Goal: Task Accomplishment & Management: Manage account settings

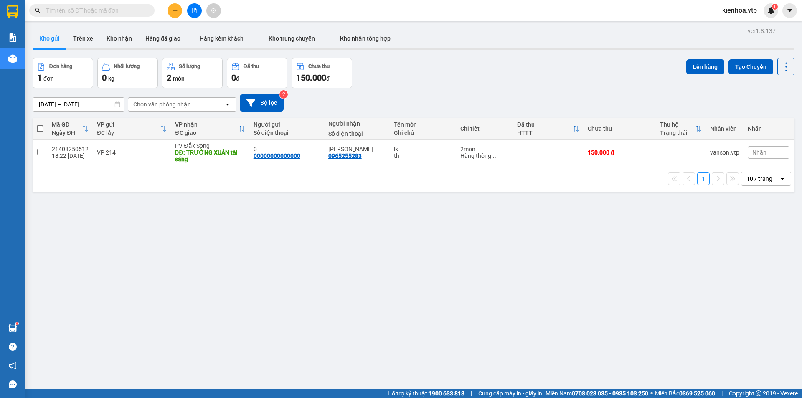
click at [726, 12] on span "kienhoa.vtp" at bounding box center [739, 10] width 48 height 10
click at [749, 24] on span "Đăng xuất" at bounding box center [745, 25] width 35 height 9
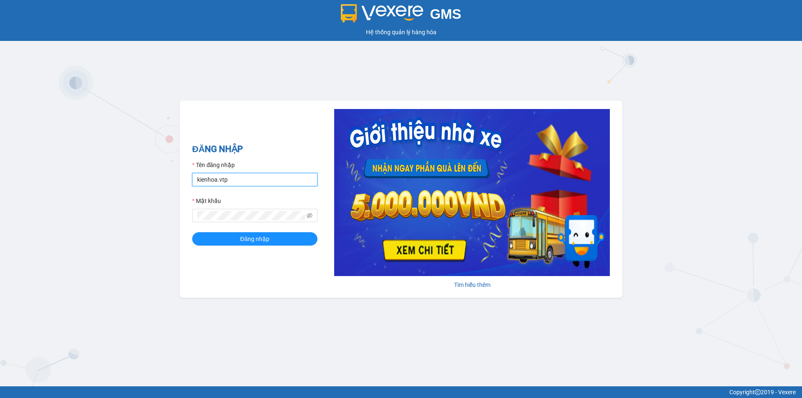
click at [246, 183] on input "kienhoa.vtp" at bounding box center [254, 179] width 125 height 13
type input "hung.vtp"
click at [192, 232] on button "Đăng nhập" at bounding box center [254, 238] width 125 height 13
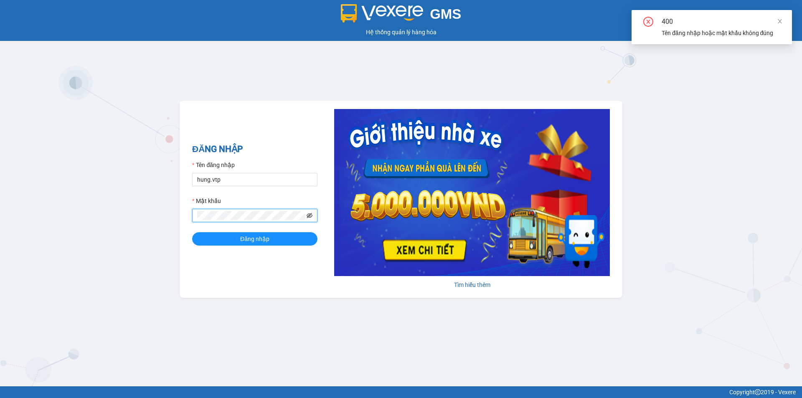
click at [311, 217] on icon "eye-invisible" at bounding box center [310, 215] width 6 height 5
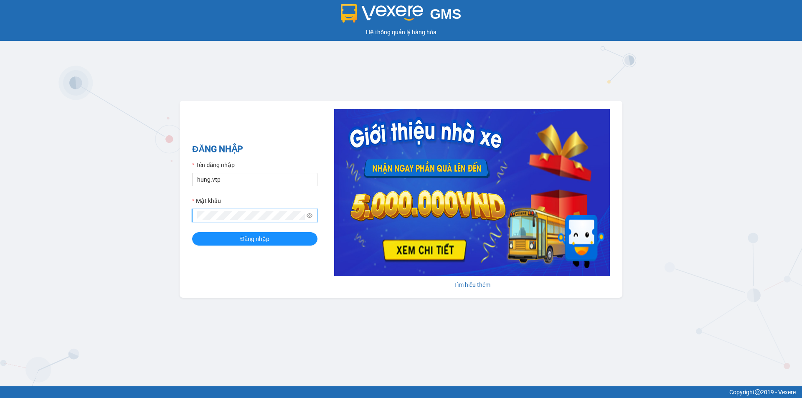
click at [192, 232] on button "Đăng nhập" at bounding box center [254, 238] width 125 height 13
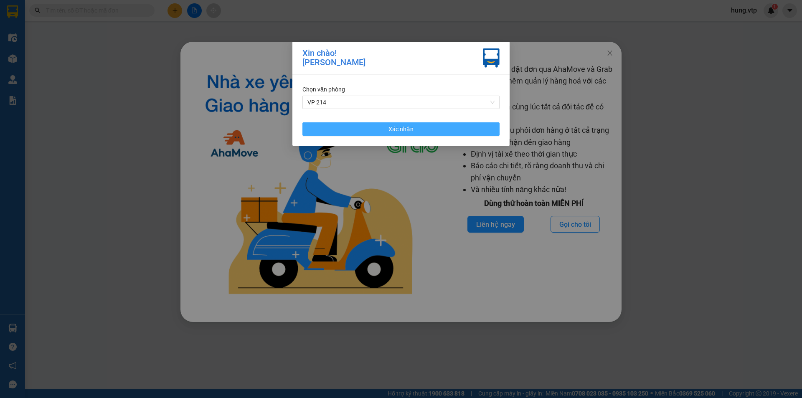
drag, startPoint x: 398, startPoint y: 126, endPoint x: 560, endPoint y: 46, distance: 180.3
click at [398, 126] on span "Xác nhận" at bounding box center [400, 128] width 25 height 9
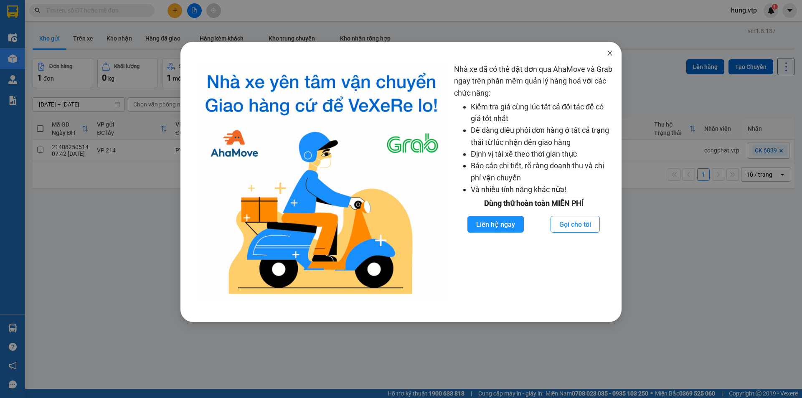
click at [610, 52] on icon "close" at bounding box center [609, 53] width 7 height 7
